Goal: Find contact information: Find contact information

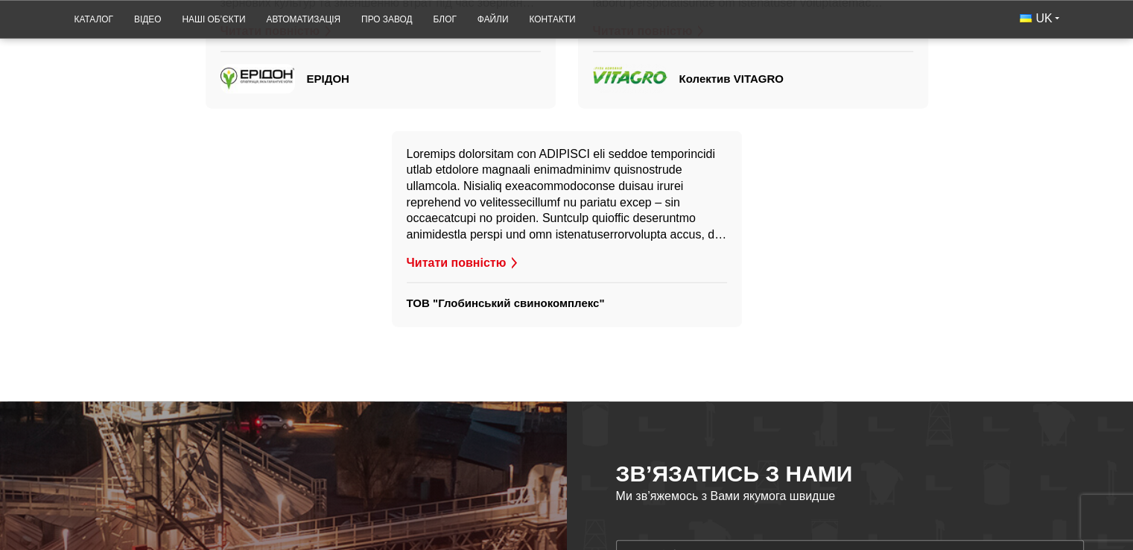
scroll to position [3388, 0]
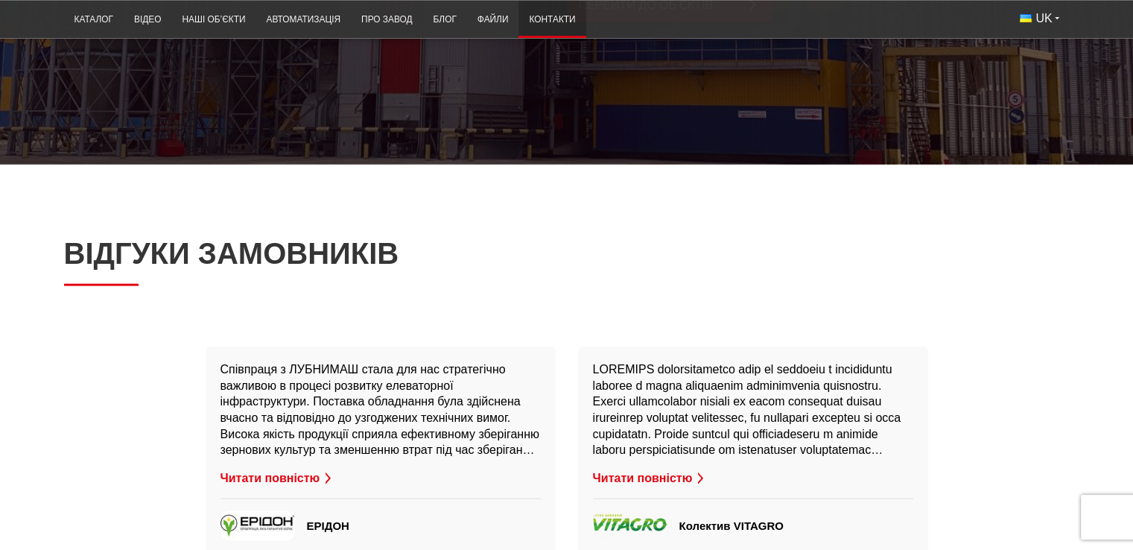
click at [550, 25] on link "Контакти" at bounding box center [552, 19] width 67 height 29
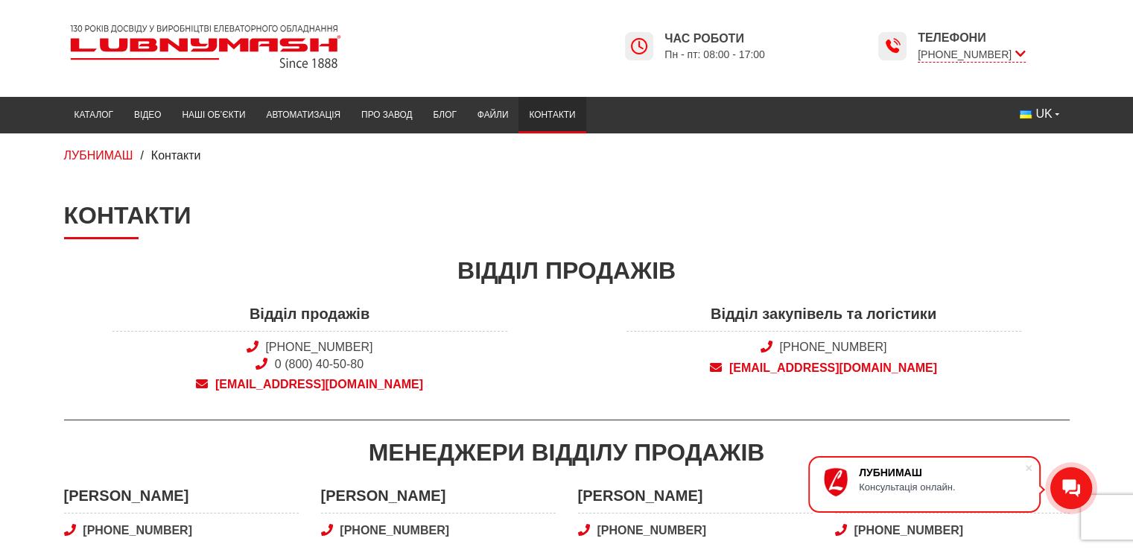
click at [752, 150] on div "ЛУБНИМАШ / Контакти" at bounding box center [567, 156] width 1028 height 16
click at [857, 366] on span "snab@lubnymash.com" at bounding box center [824, 368] width 395 height 16
click at [72, 121] on link "Каталог" at bounding box center [94, 115] width 60 height 29
